Goal: Task Accomplishment & Management: Manage account settings

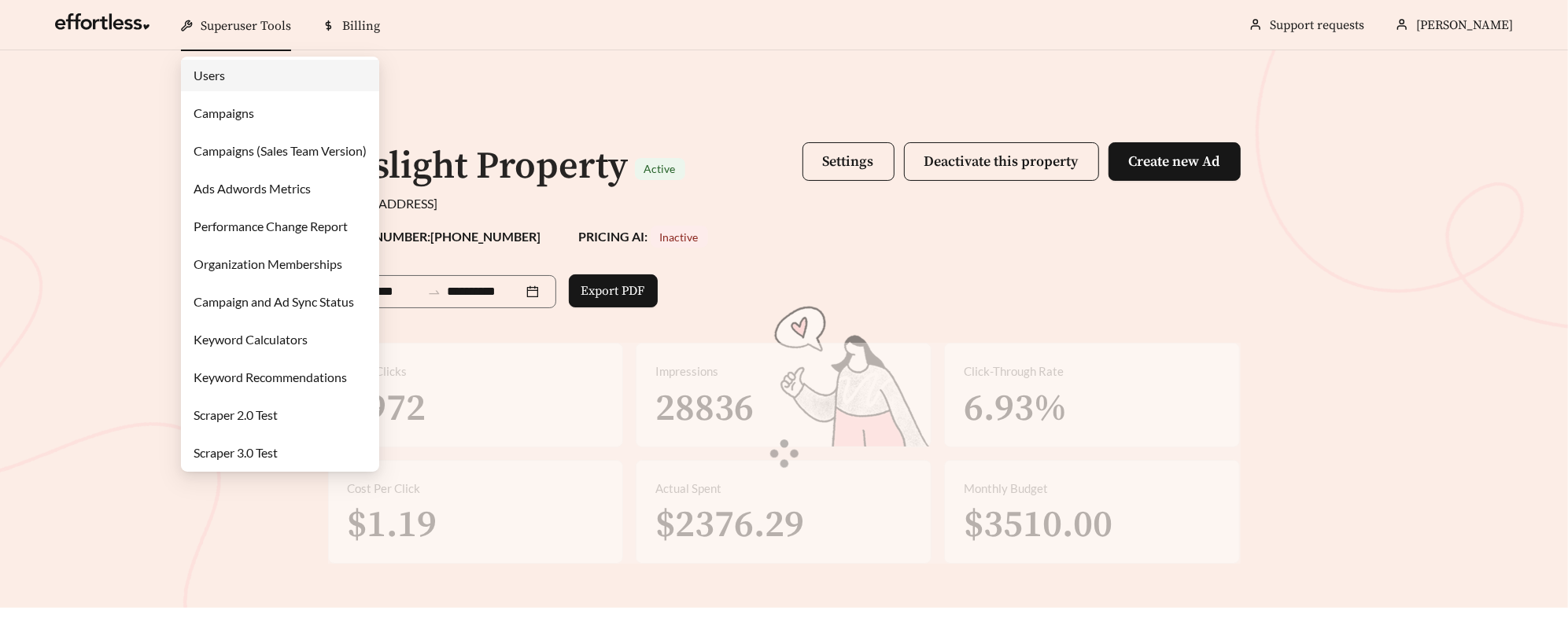
click at [254, 106] on link "Campaigns" at bounding box center [224, 113] width 61 height 15
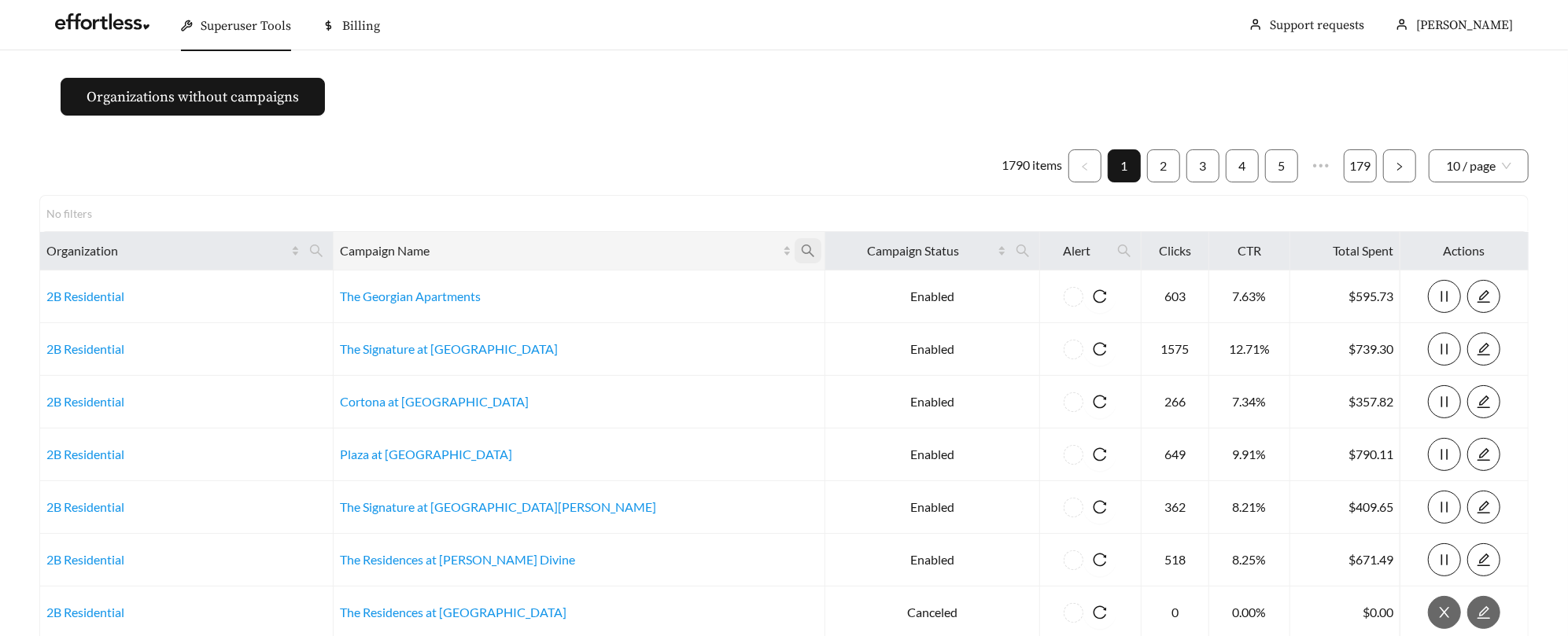
click at [801, 246] on icon "search" at bounding box center [808, 251] width 14 height 14
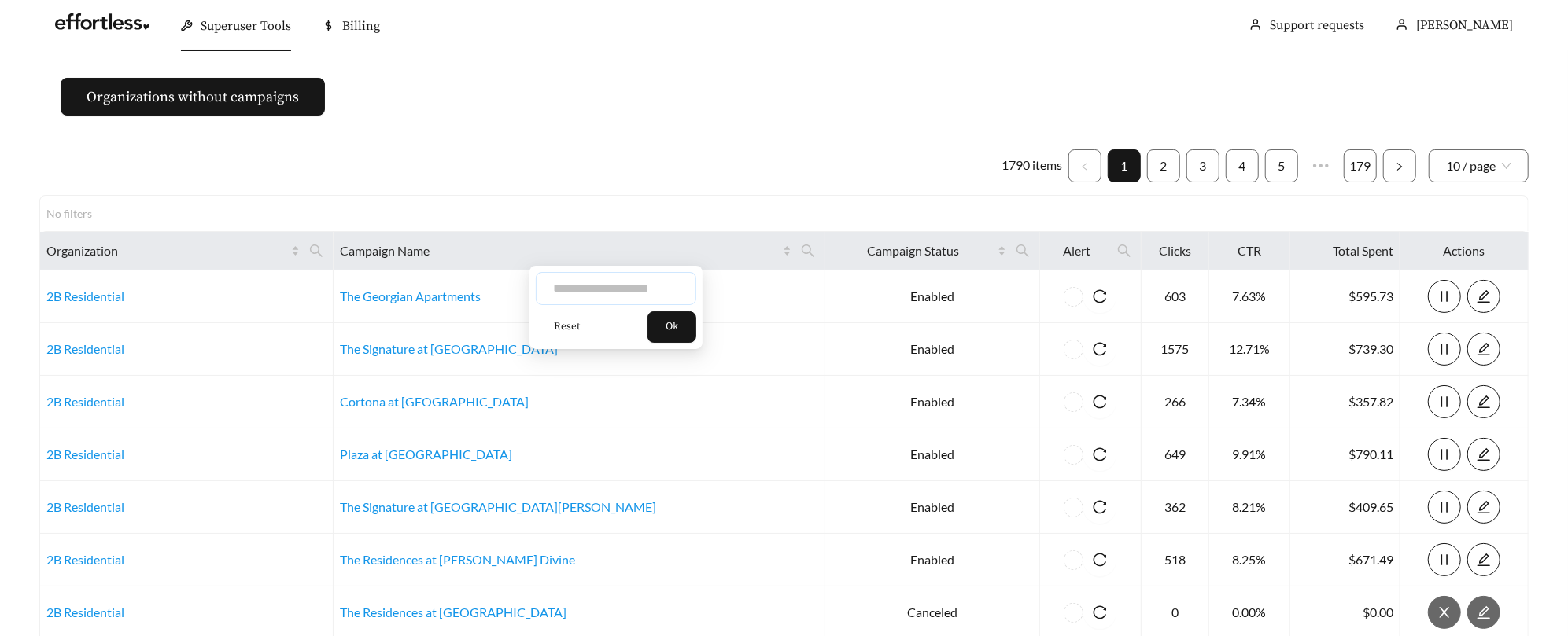
click at [624, 284] on input "text" at bounding box center [616, 288] width 160 height 33
type input "******"
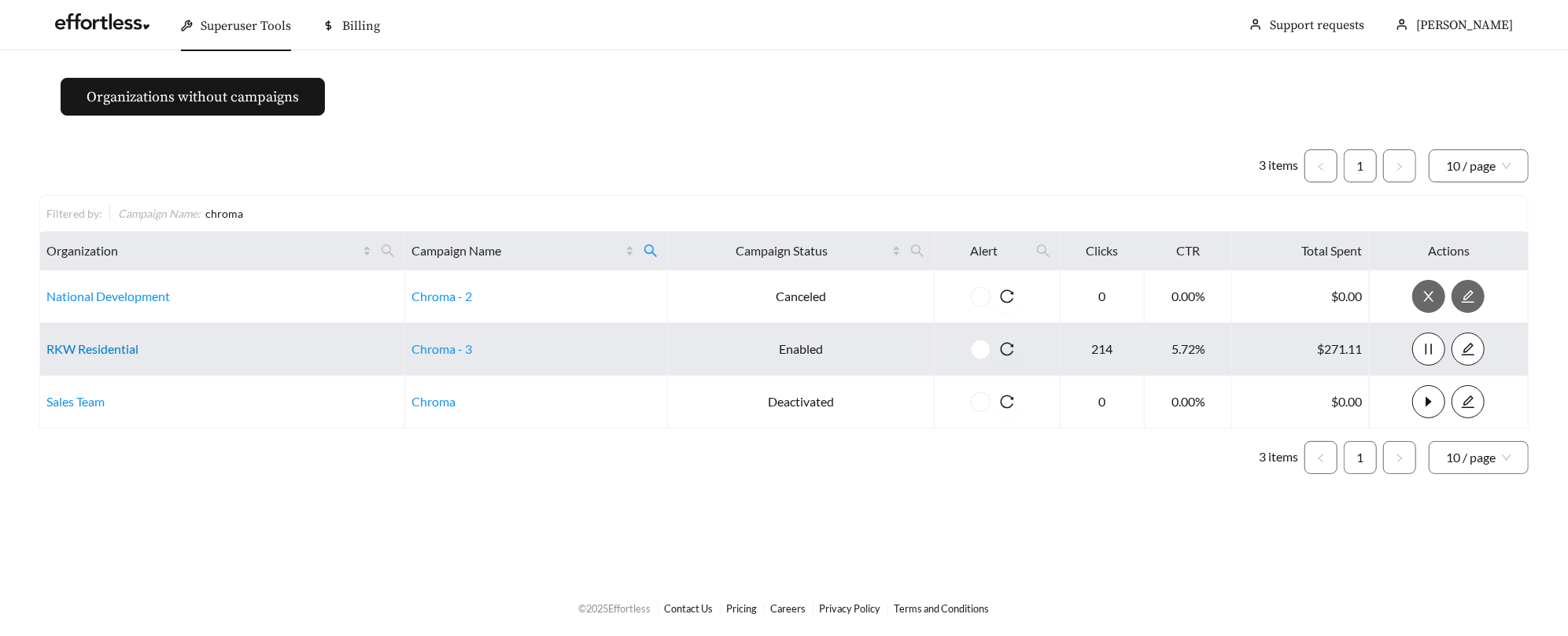
click at [93, 351] on link "RKW Residential" at bounding box center [92, 349] width 92 height 15
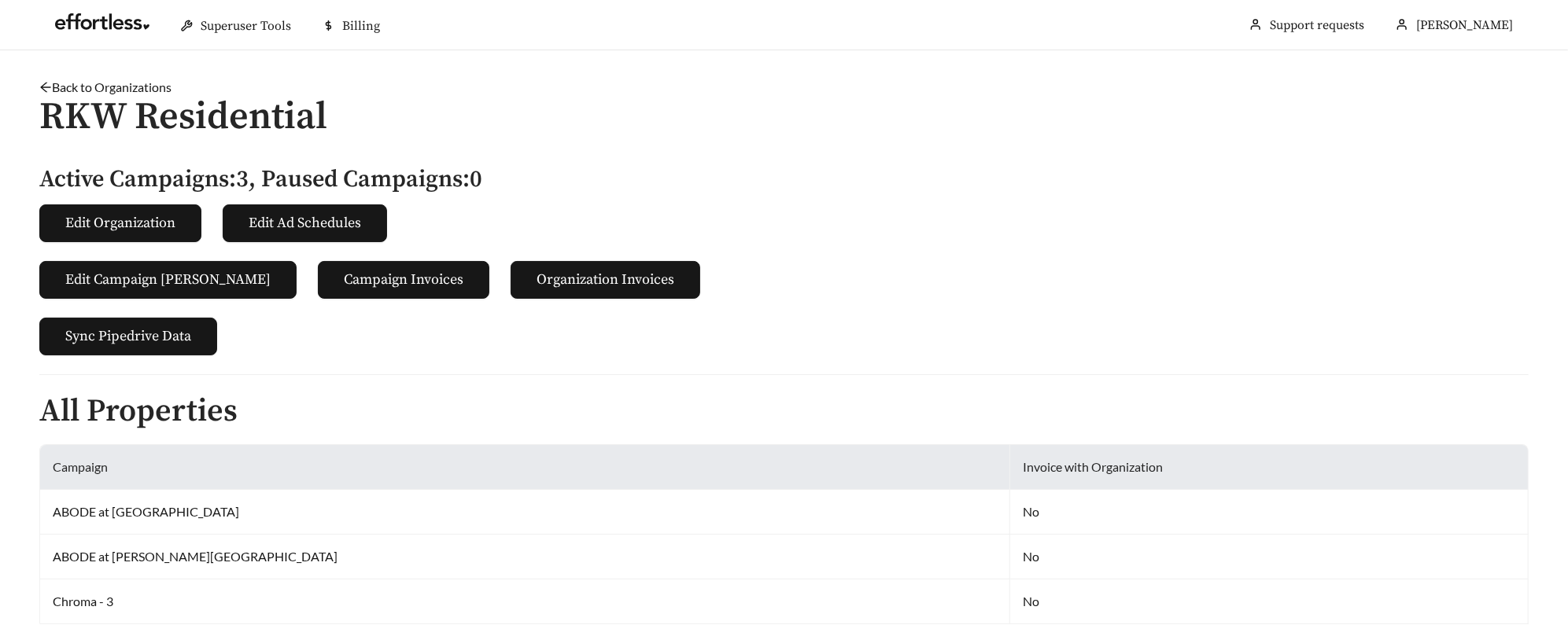
scroll to position [479, 0]
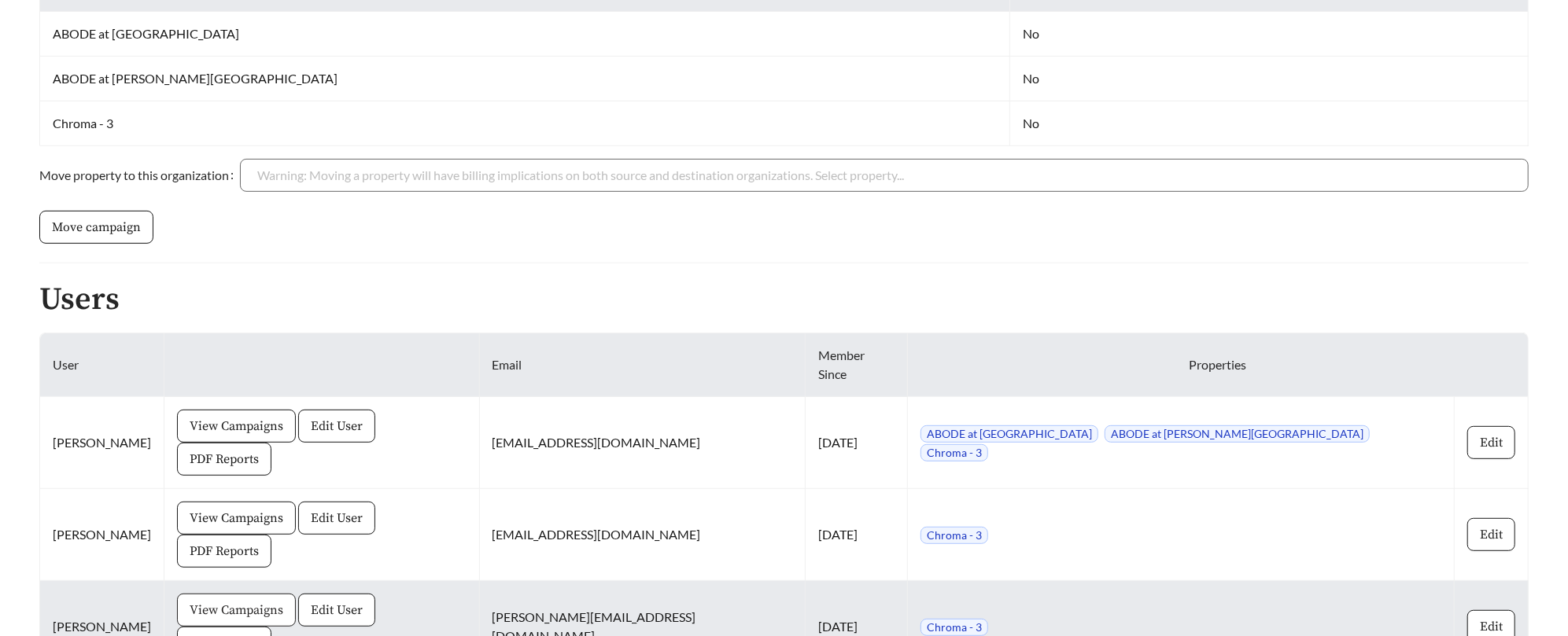
click at [284, 601] on span "View Campaigns" at bounding box center [236, 610] width 94 height 19
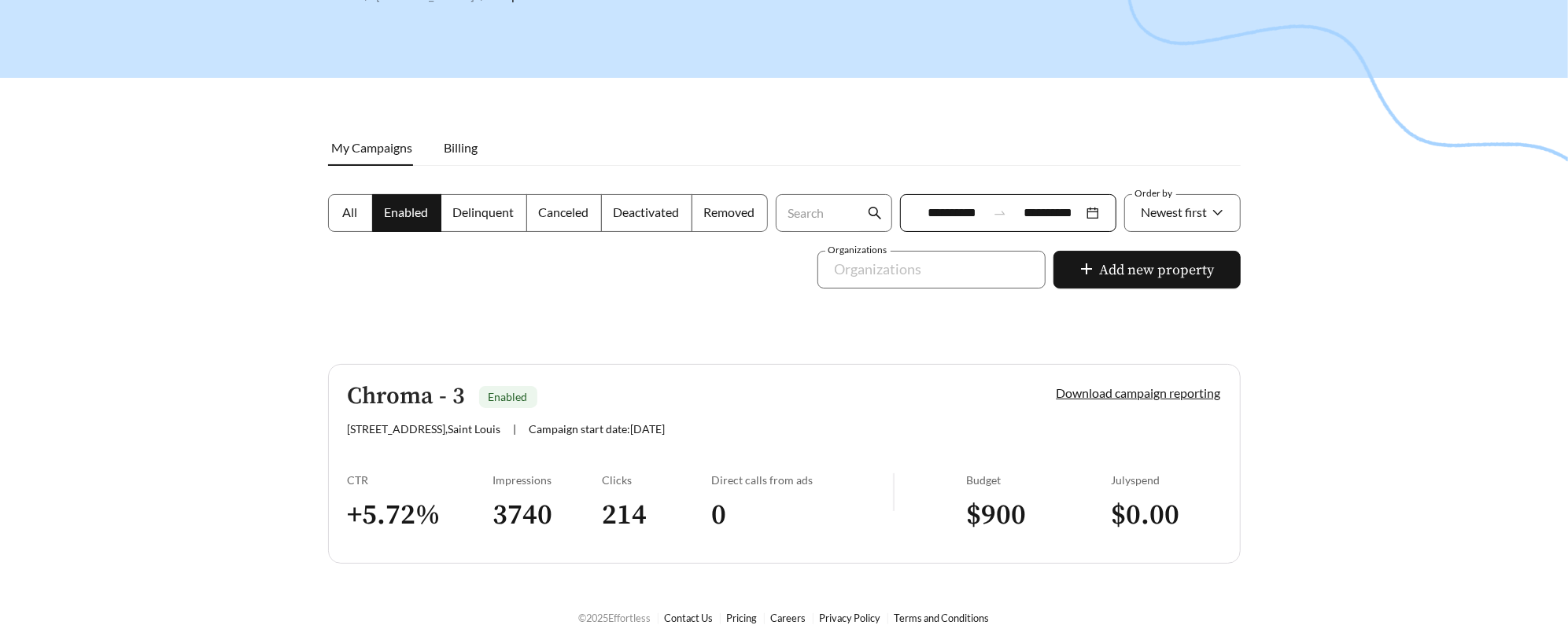
scroll to position [123, 0]
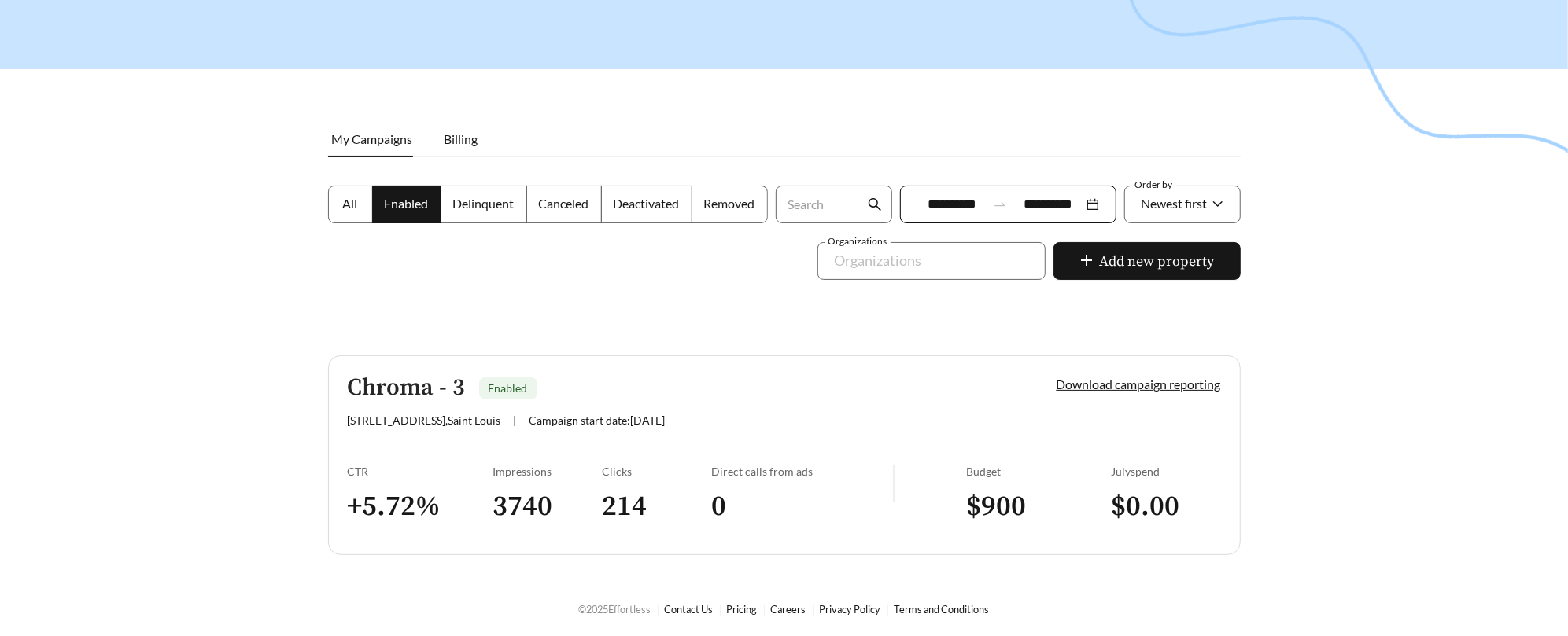
click at [439, 489] on h3 "+ 5.72 %" at bounding box center [421, 507] width 146 height 36
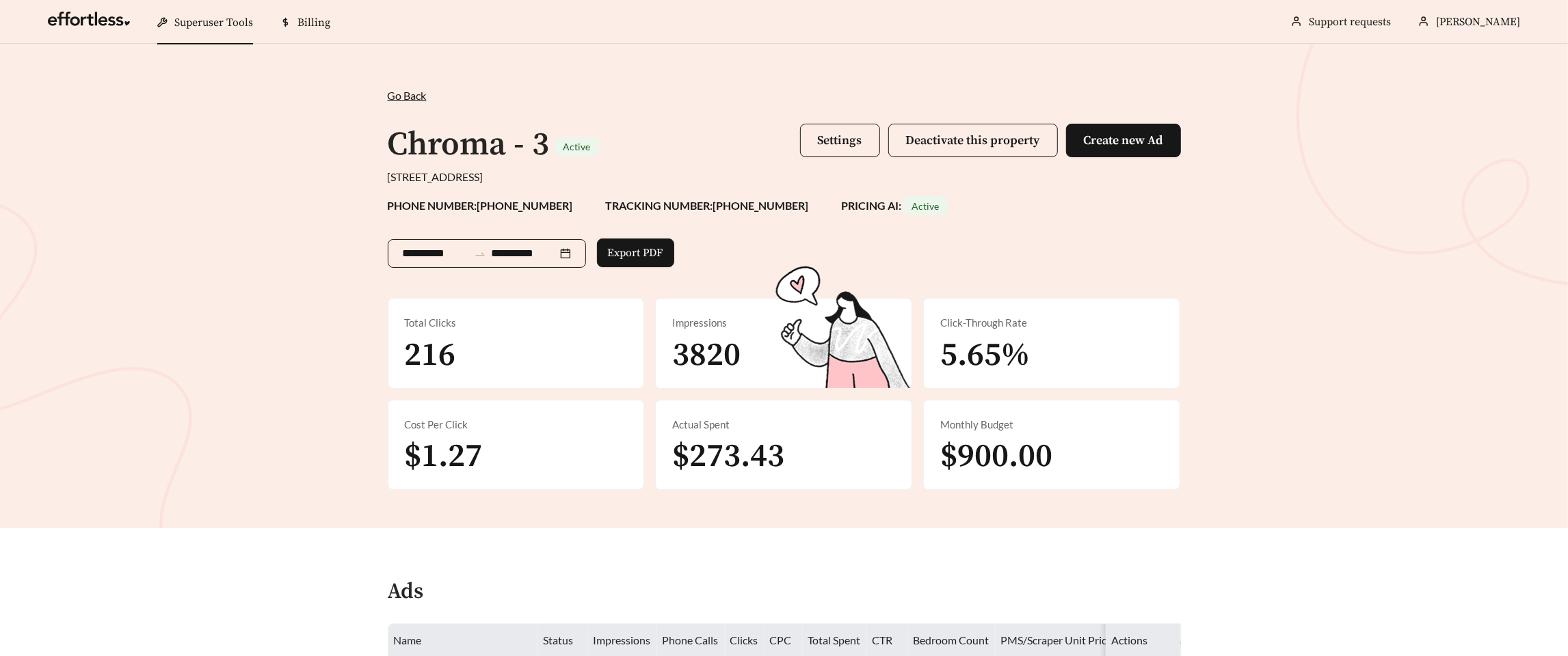
click at [455, 253] on input "**********" at bounding box center [436, 253] width 65 height 16
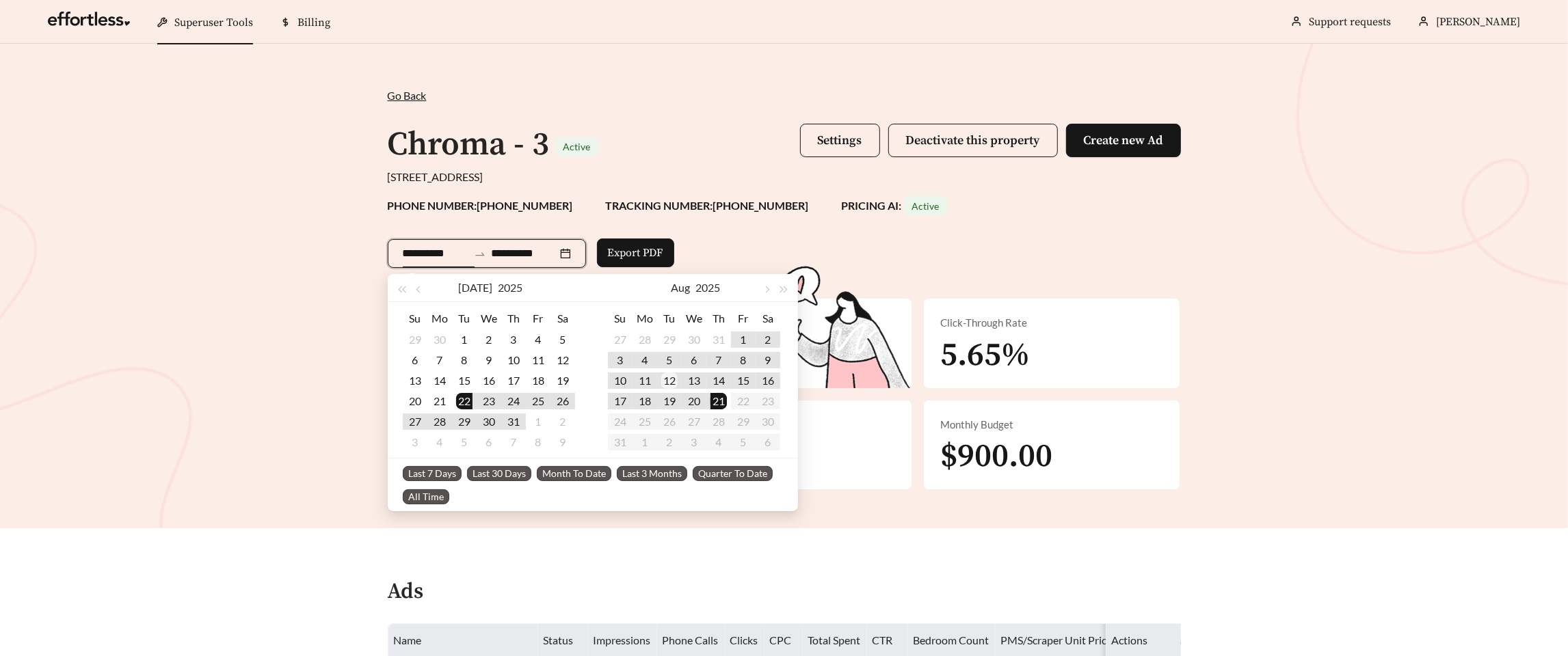
type input "**********"
click at [676, 388] on div "12" at bounding box center [669, 380] width 16 height 16
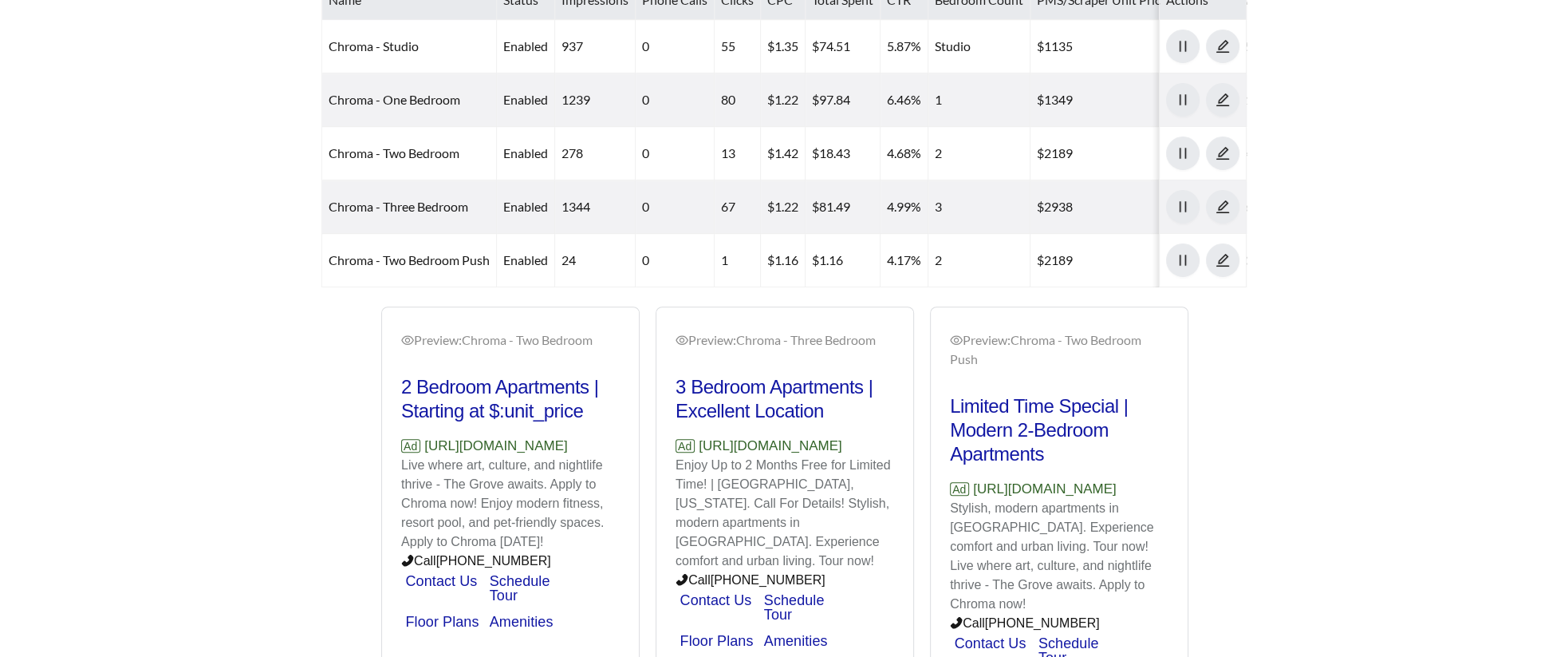
scroll to position [749, 0]
click at [477, 479] on p "Live where art, culture, and nightlife thrive - The Grove awaits. Apply to Chro…" at bounding box center [510, 503] width 219 height 96
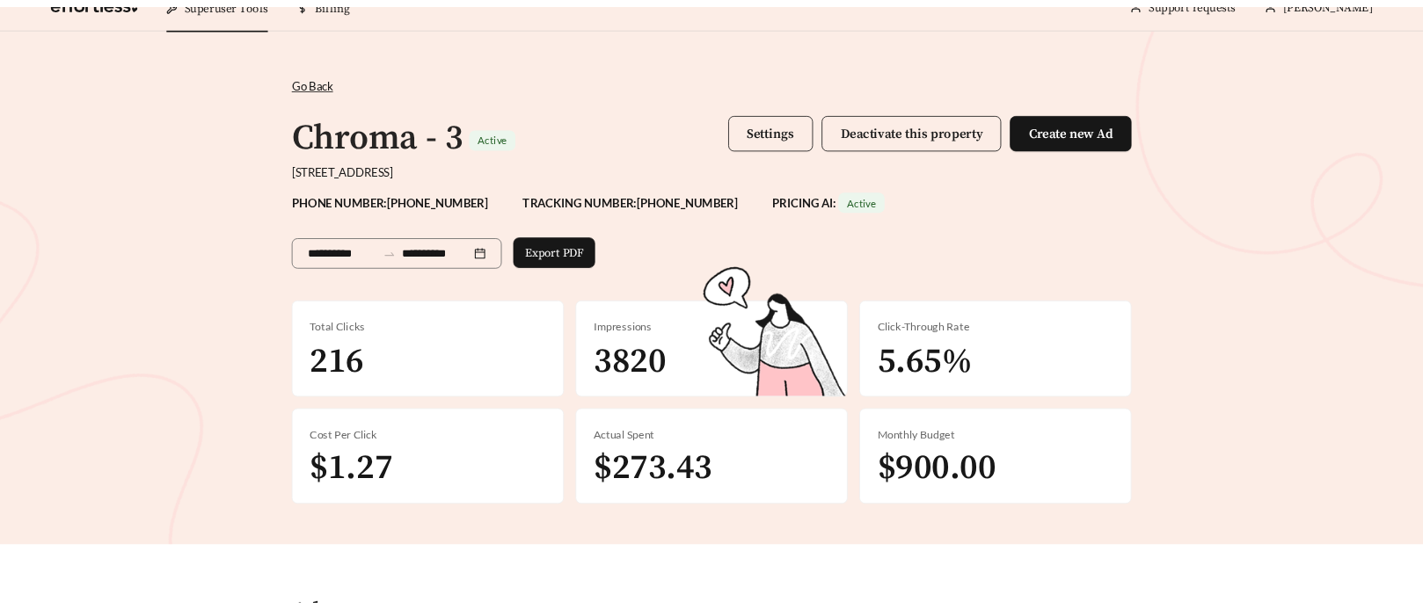
scroll to position [0, 0]
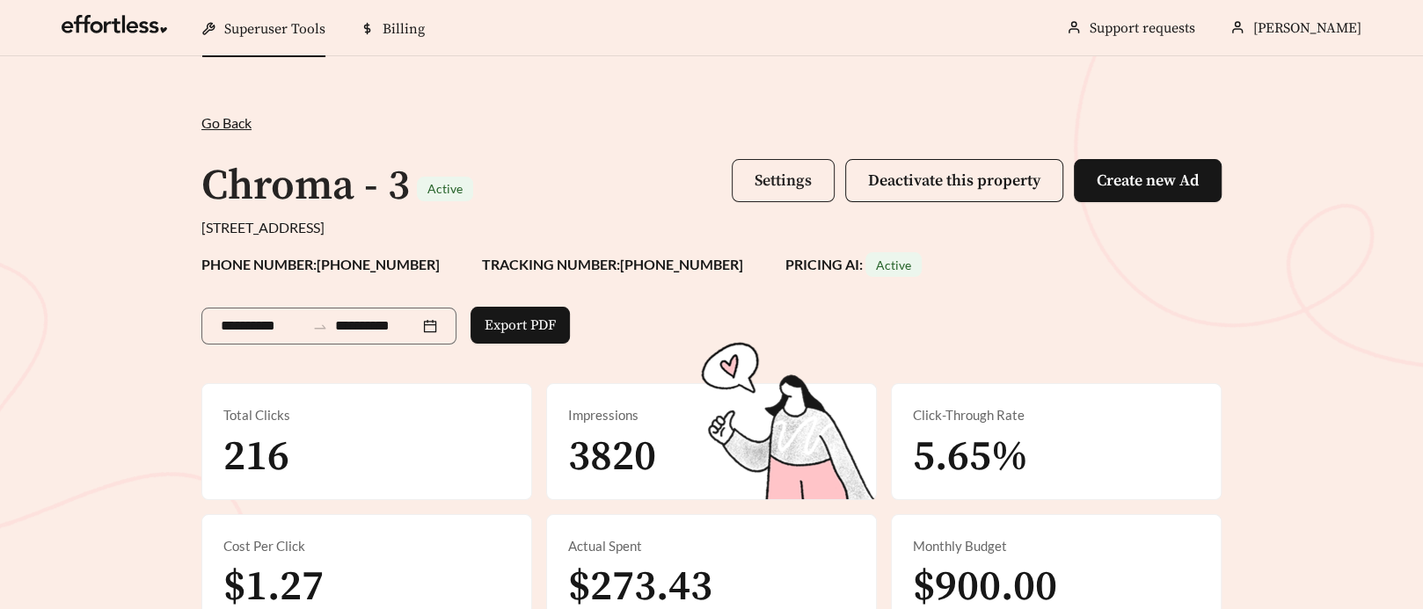
click at [774, 182] on span "Settings" at bounding box center [782, 181] width 57 height 20
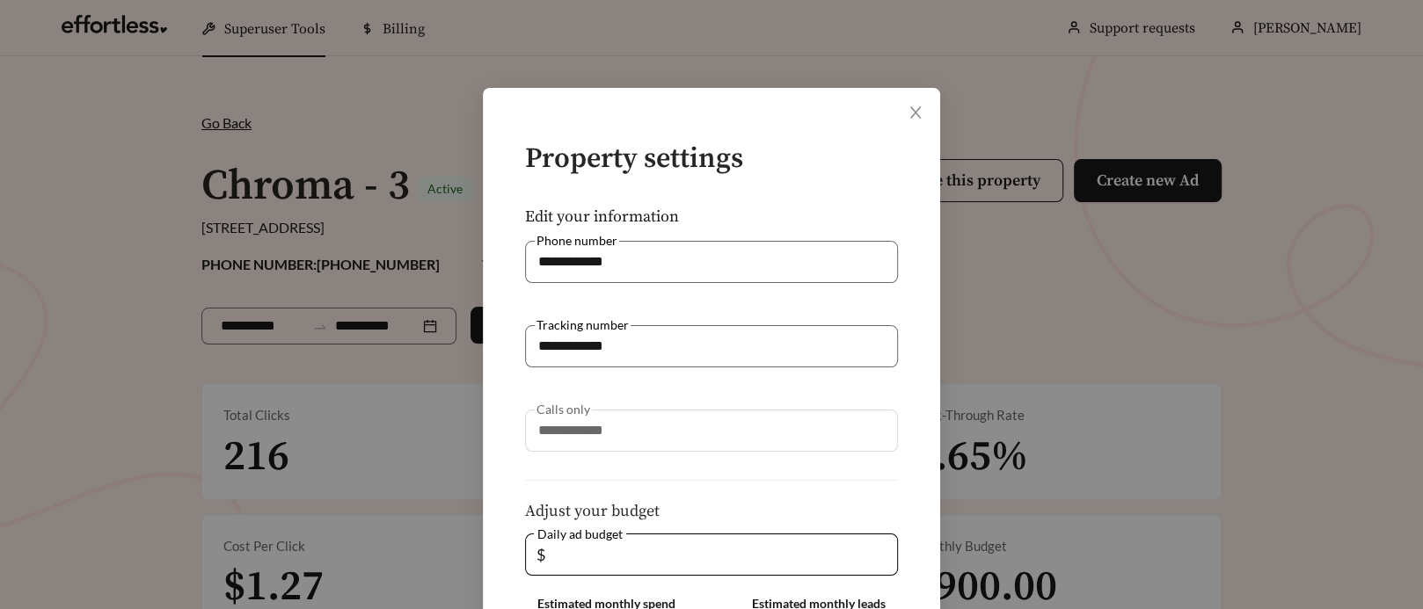
scroll to position [384, 0]
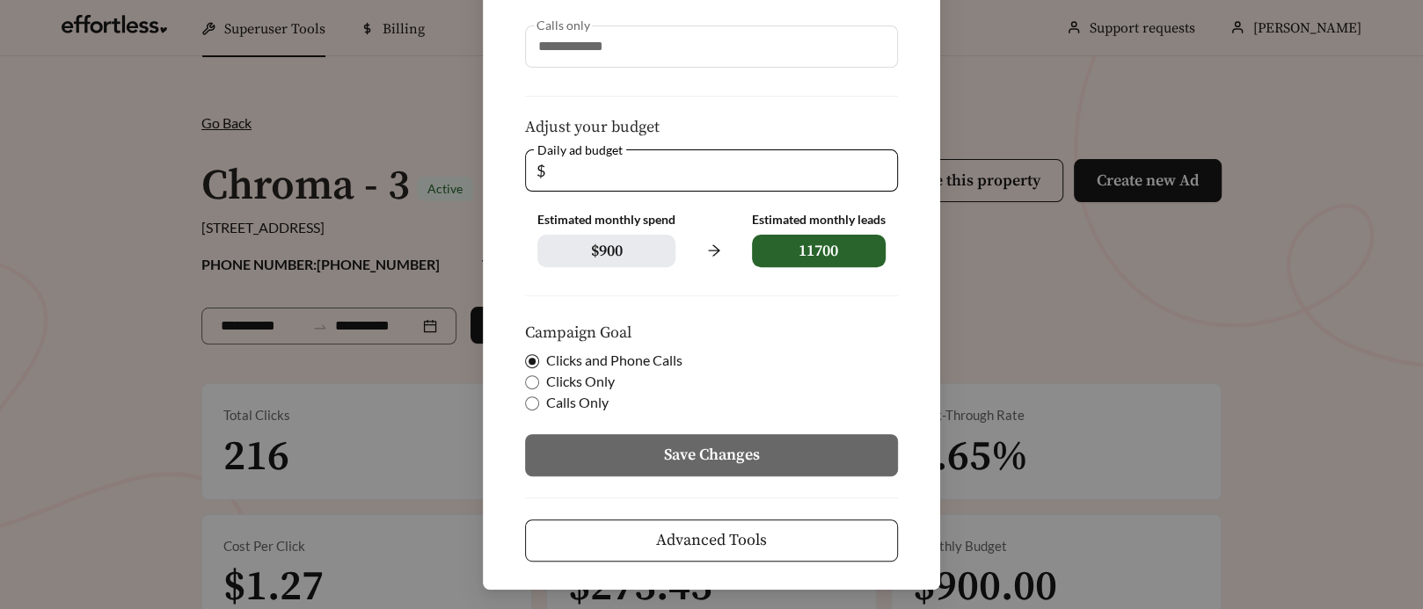
click at [659, 535] on span "Advanced Tools" at bounding box center [711, 540] width 111 height 24
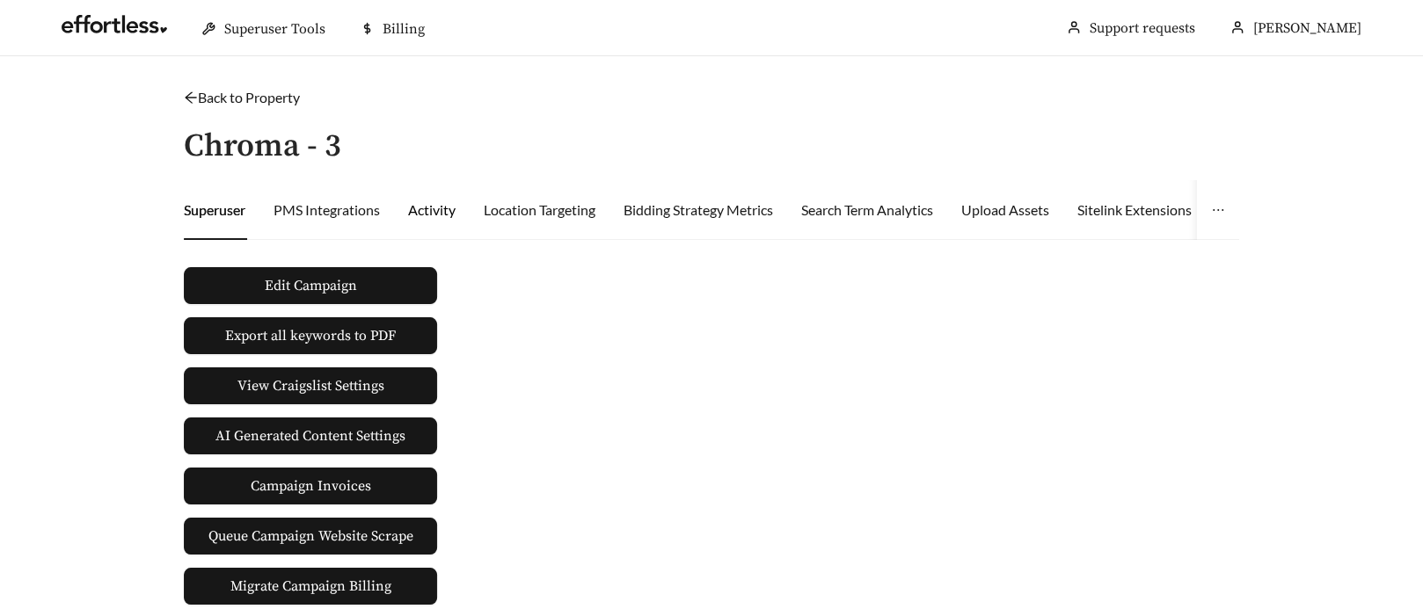
click at [437, 208] on div "Activity" at bounding box center [431, 210] width 47 height 21
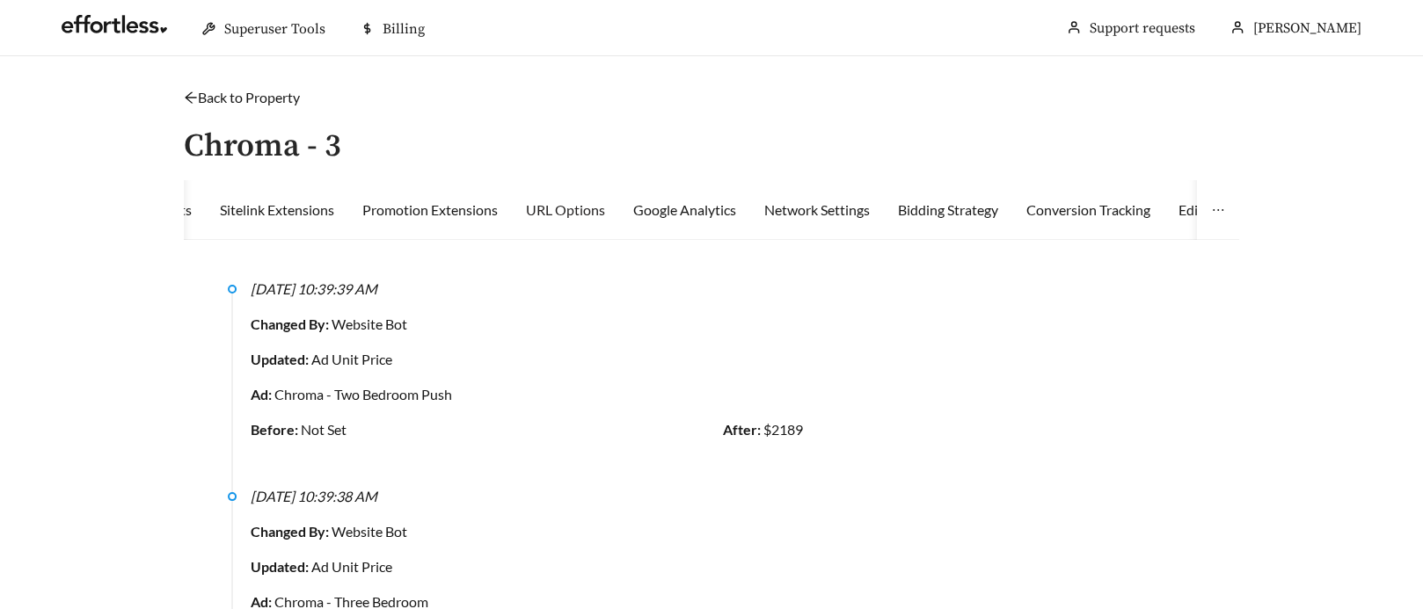
click at [600, 198] on div "URL Options" at bounding box center [565, 210] width 79 height 60
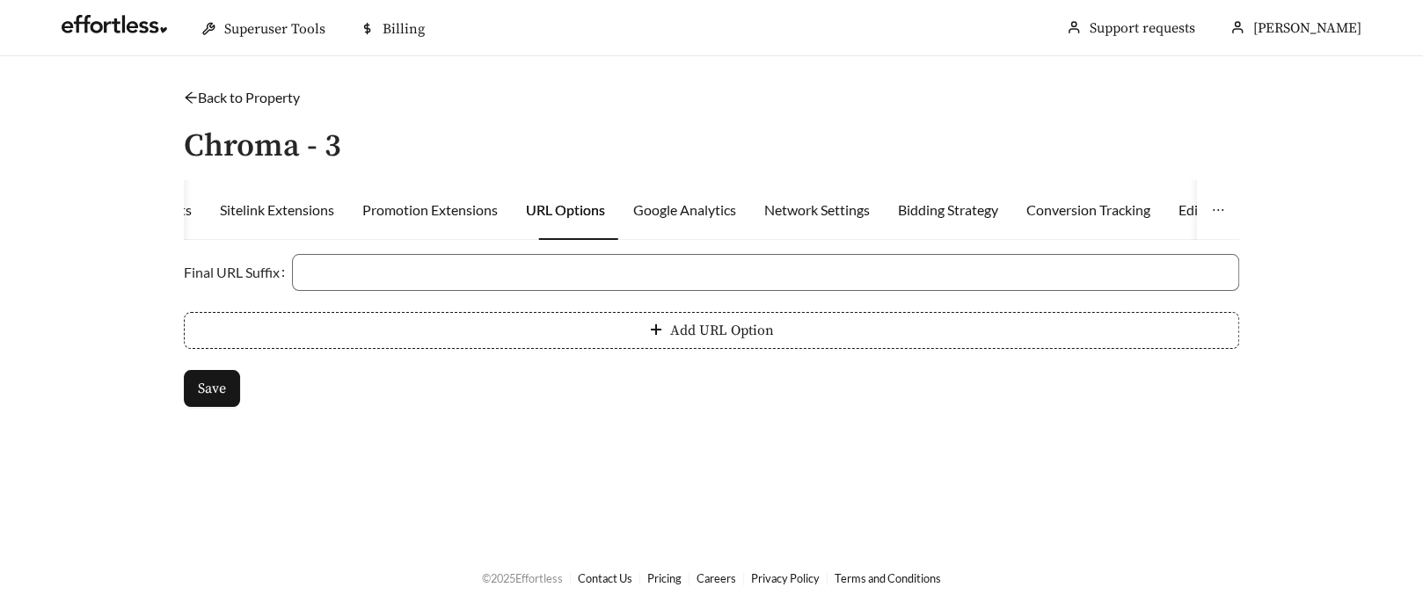
click at [198, 98] on link "Back to Property" at bounding box center [242, 97] width 116 height 17
